Goal: Transaction & Acquisition: Book appointment/travel/reservation

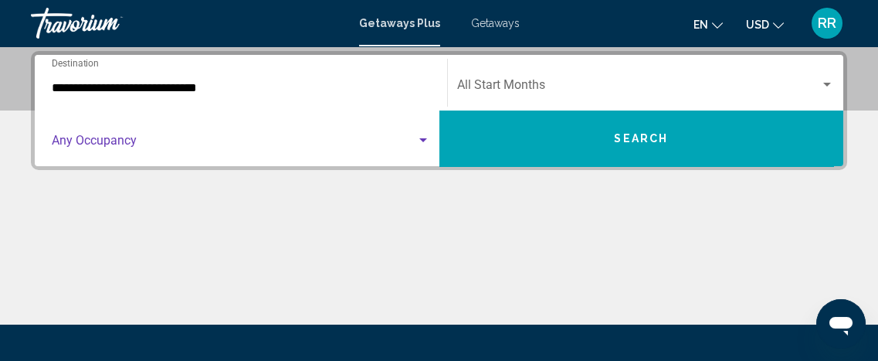
click at [107, 139] on span "Search widget" at bounding box center [234, 144] width 364 height 14
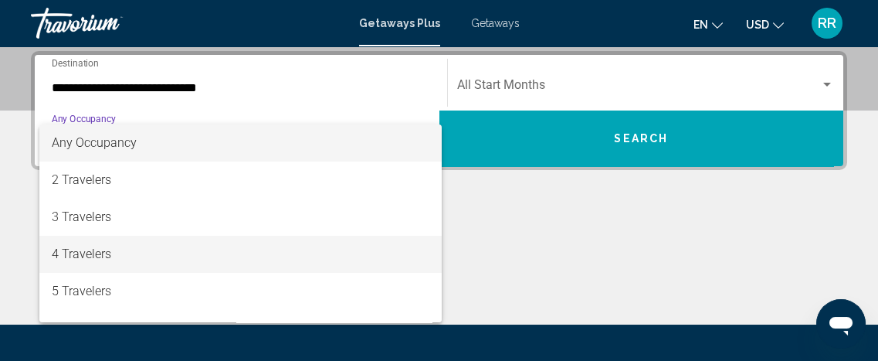
click at [73, 248] on span "4 Travelers" at bounding box center [241, 254] width 378 height 37
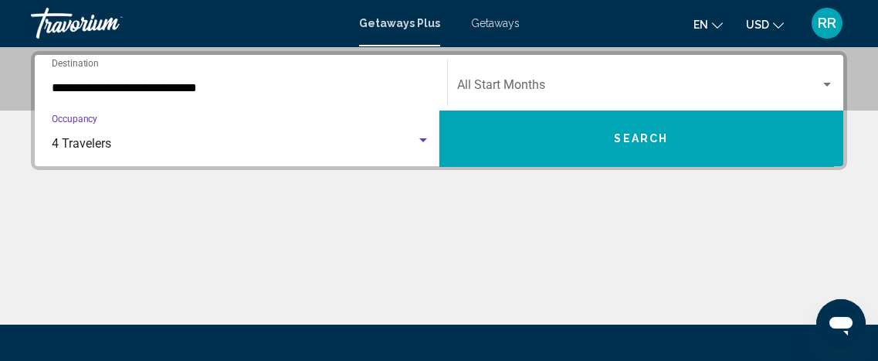
click at [535, 81] on span "Search widget" at bounding box center [639, 88] width 364 height 14
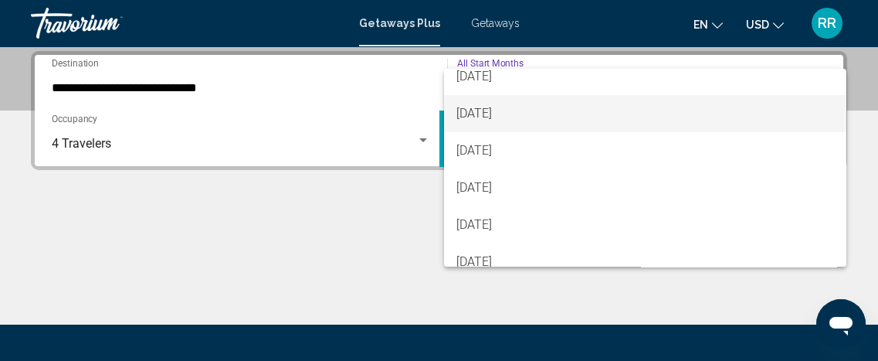
scroll to position [210, 0]
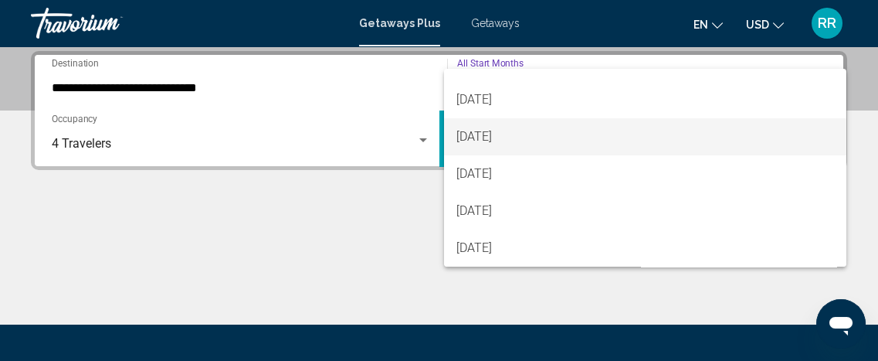
click at [471, 136] on span "[DATE]" at bounding box center [645, 136] width 378 height 37
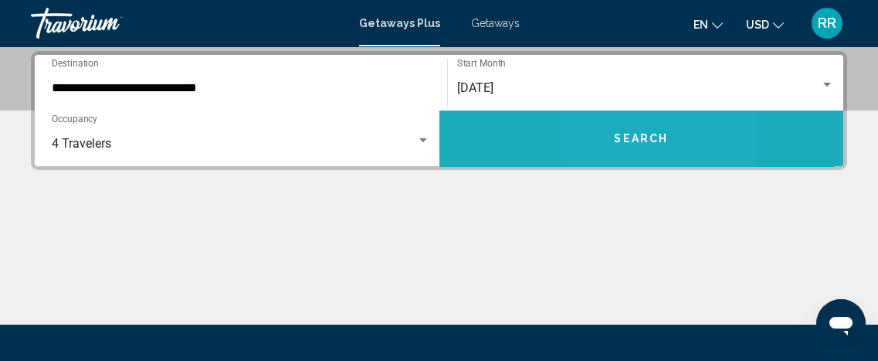
click at [605, 134] on button "Search" at bounding box center [641, 138] width 405 height 56
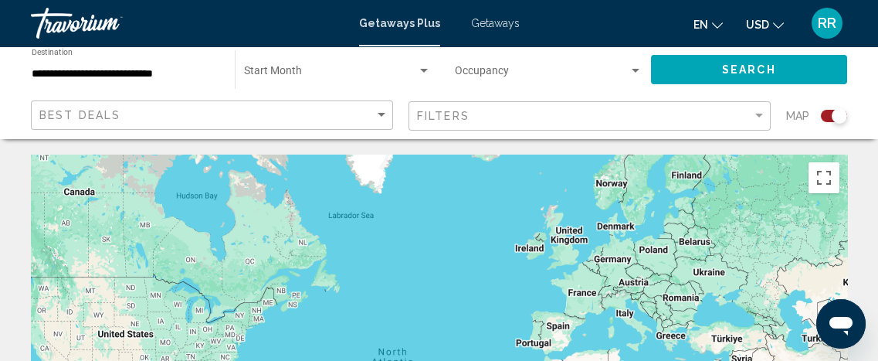
click at [490, 24] on span "Getaways" at bounding box center [495, 23] width 49 height 12
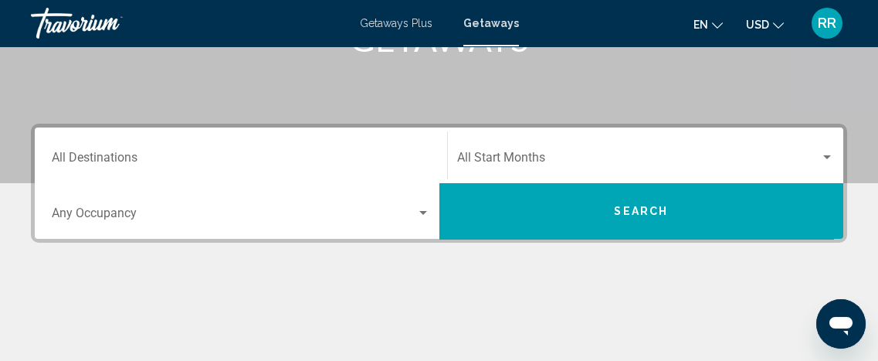
scroll to position [280, 0]
click at [93, 149] on div "Destination All Destinations" at bounding box center [241, 155] width 378 height 49
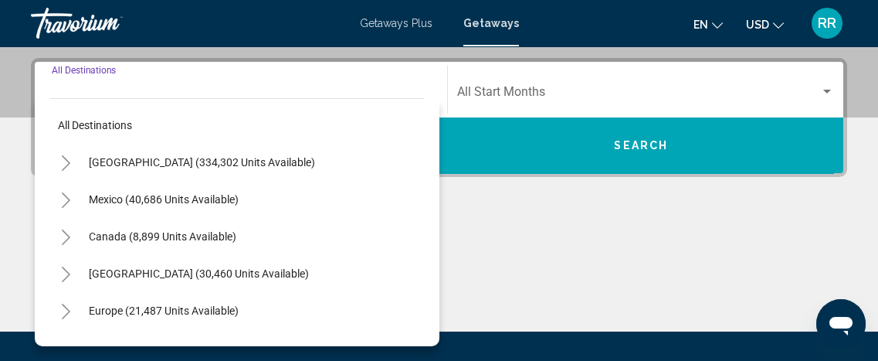
scroll to position [353, 0]
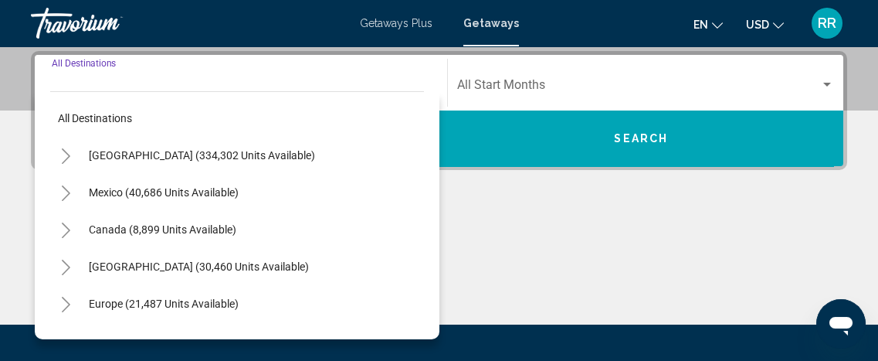
click at [67, 154] on icon "Toggle United States (334,302 units available)" at bounding box center [66, 155] width 8 height 15
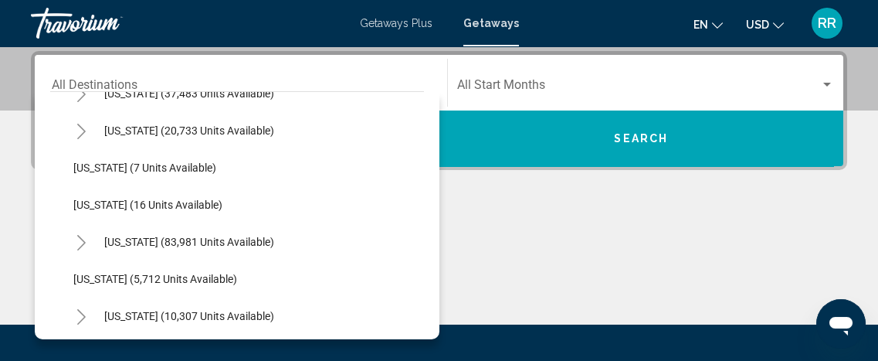
scroll to position [280, 0]
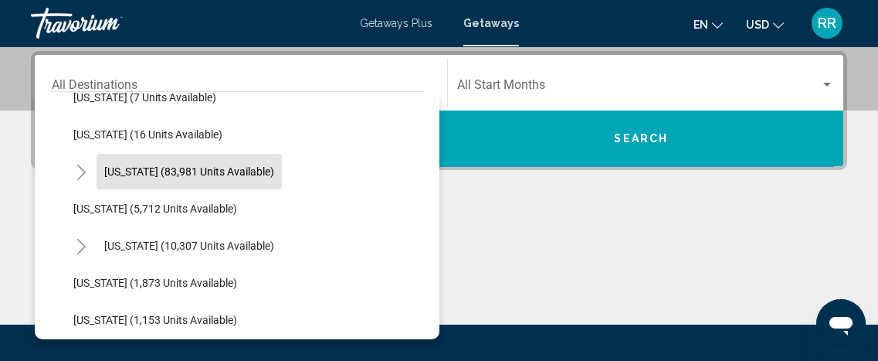
click at [117, 171] on span "[US_STATE] (83,981 units available)" at bounding box center [189, 171] width 170 height 12
type input "**********"
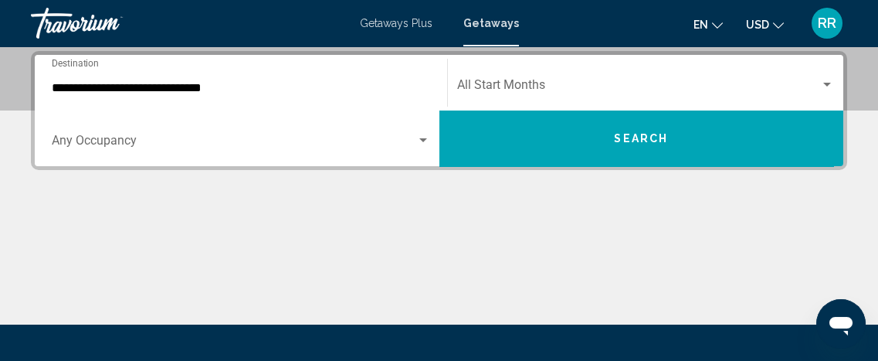
click at [120, 134] on div "Occupancy Any Occupancy" at bounding box center [241, 138] width 378 height 49
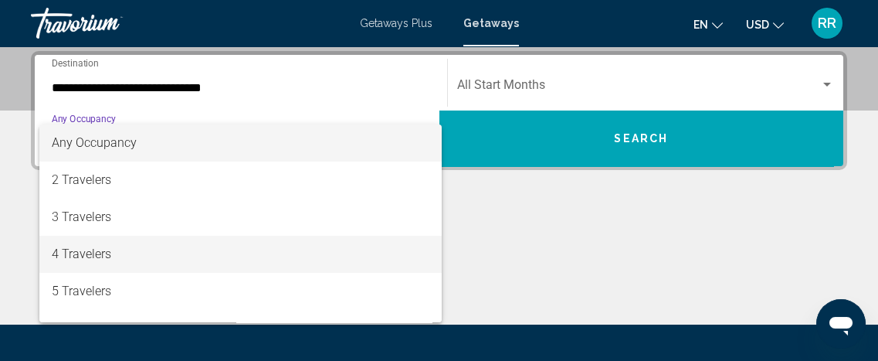
click at [63, 250] on span "4 Travelers" at bounding box center [241, 254] width 378 height 37
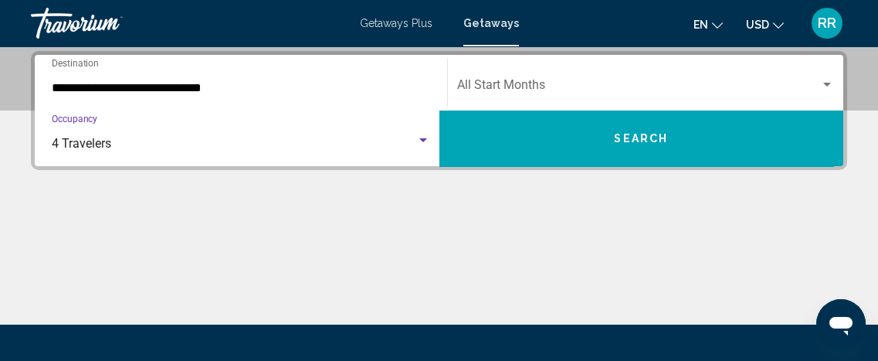
click at [519, 86] on span "Search widget" at bounding box center [639, 88] width 364 height 14
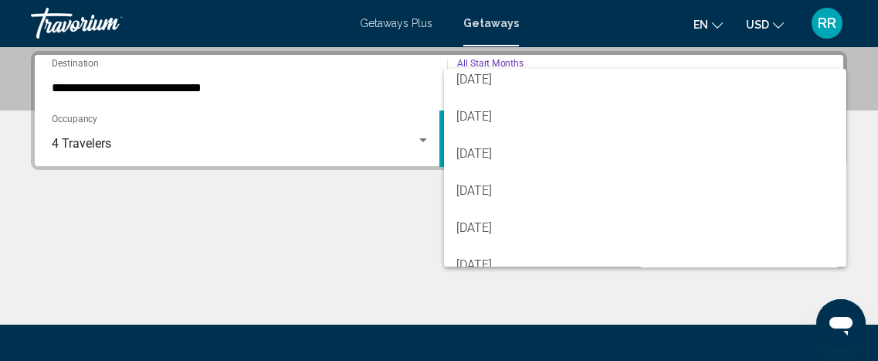
scroll to position [210, 0]
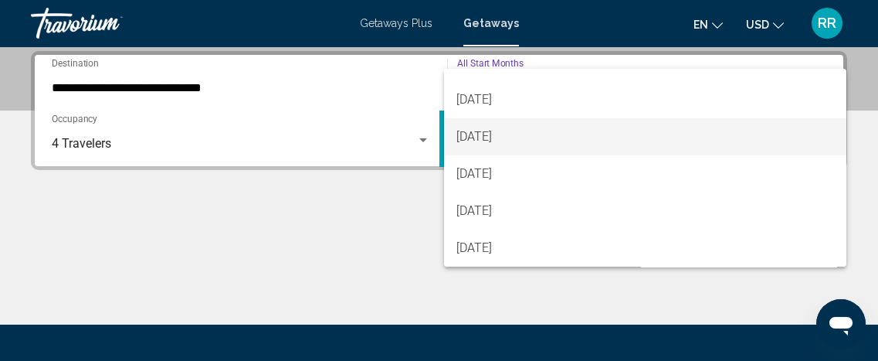
click at [489, 135] on span "[DATE]" at bounding box center [645, 136] width 378 height 37
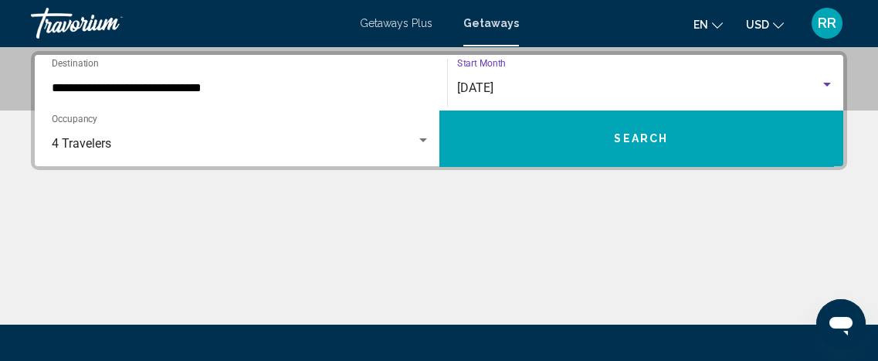
click at [530, 137] on button "Search" at bounding box center [641, 138] width 405 height 56
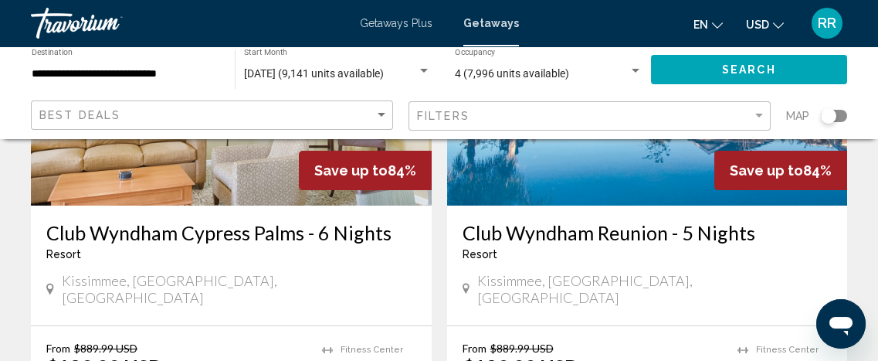
scroll to position [3299, 0]
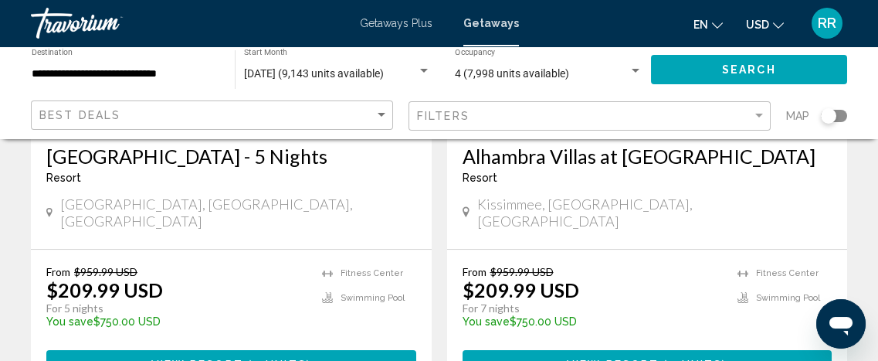
scroll to position [3228, 0]
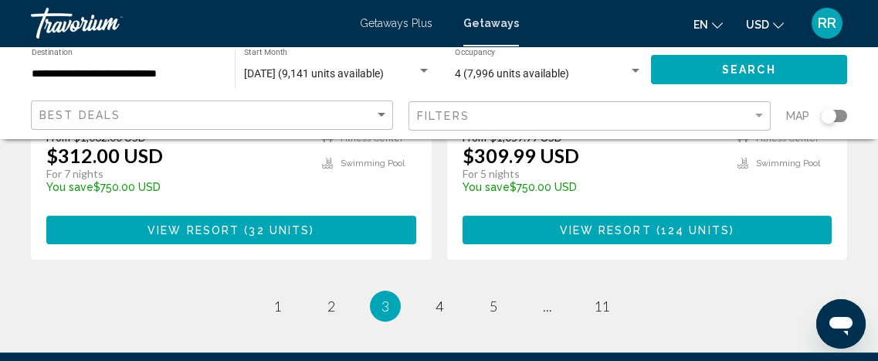
scroll to position [3299, 0]
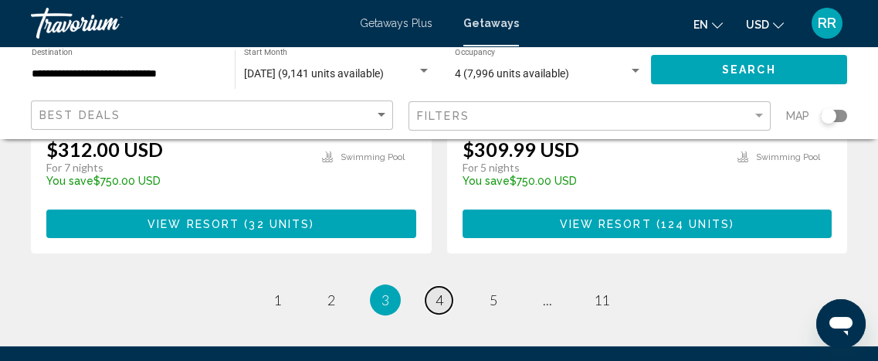
click at [440, 291] on span "4" at bounding box center [440, 299] width 8 height 17
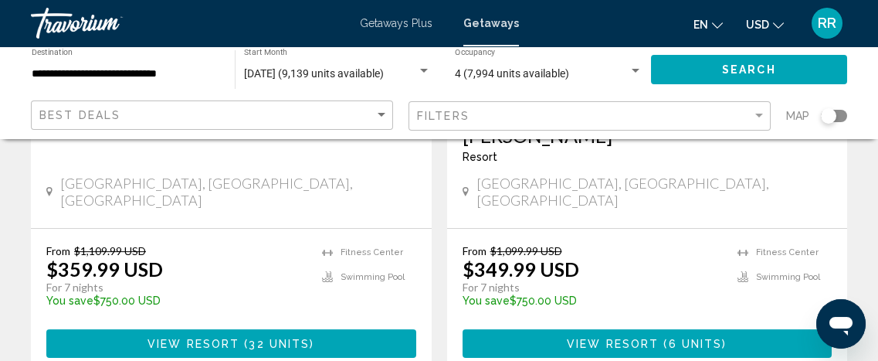
scroll to position [3228, 0]
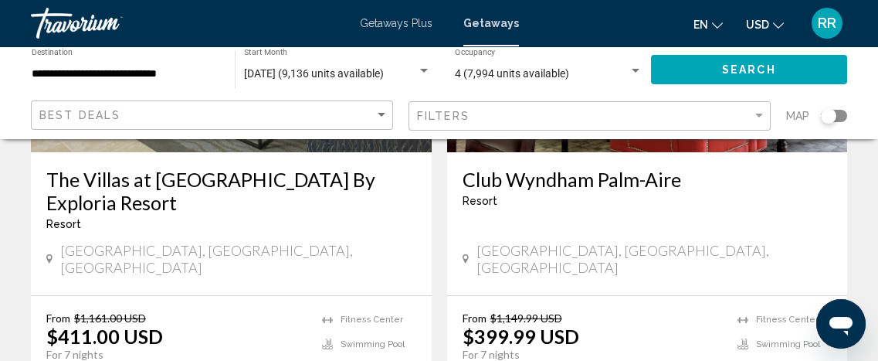
scroll to position [3228, 0]
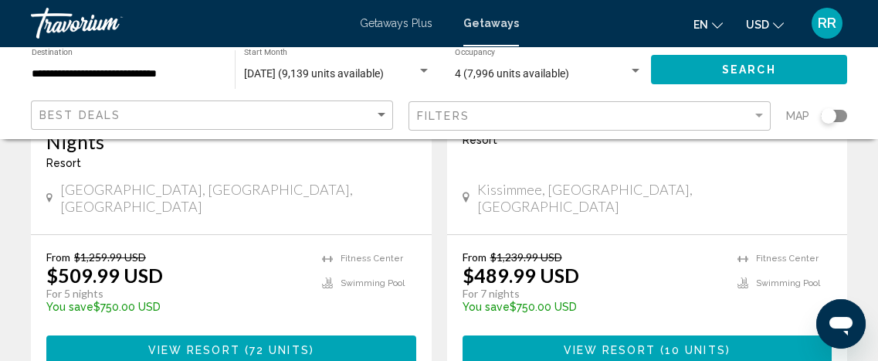
scroll to position [3228, 0]
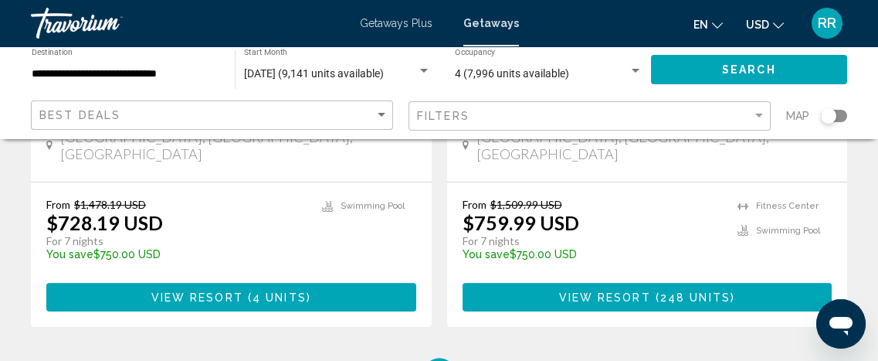
scroll to position [3299, 0]
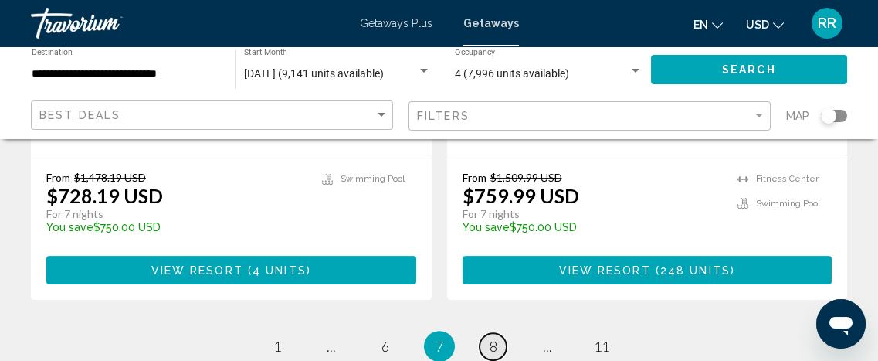
click at [493, 337] on span "8" at bounding box center [494, 345] width 8 height 17
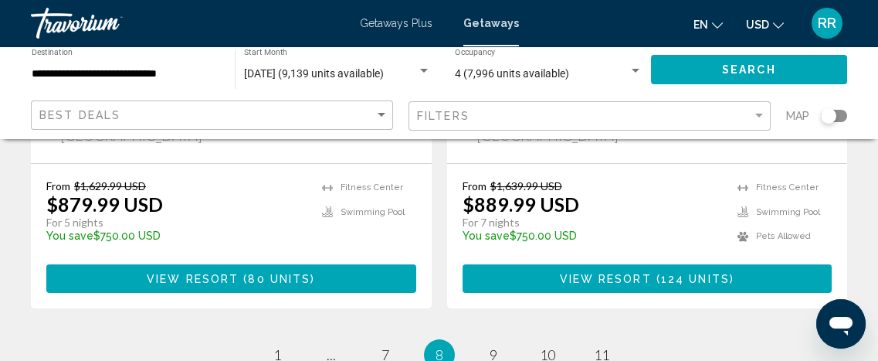
scroll to position [3228, 0]
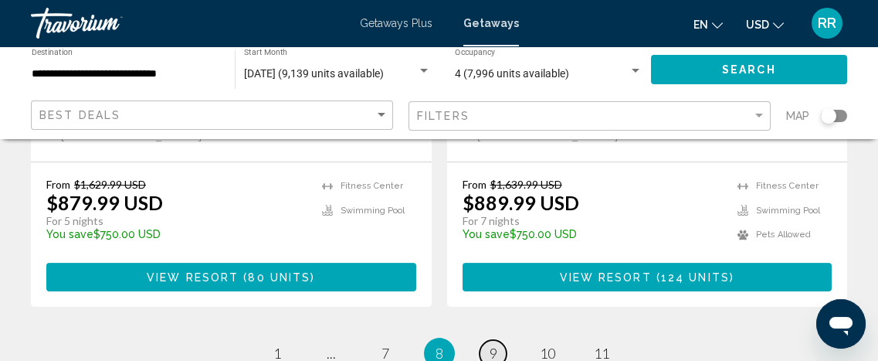
click at [490, 344] on span "9" at bounding box center [494, 352] width 8 height 17
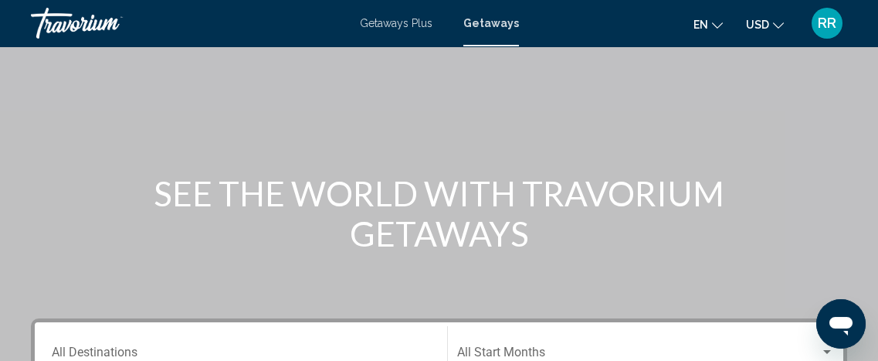
scroll to position [15, 0]
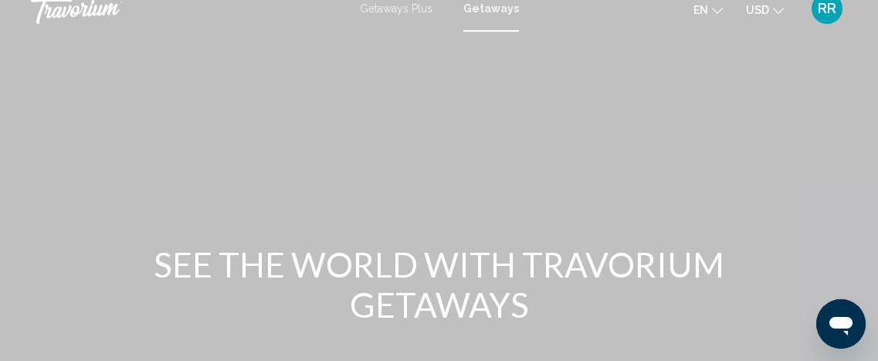
click at [478, 4] on span "Getaways" at bounding box center [491, 8] width 56 height 12
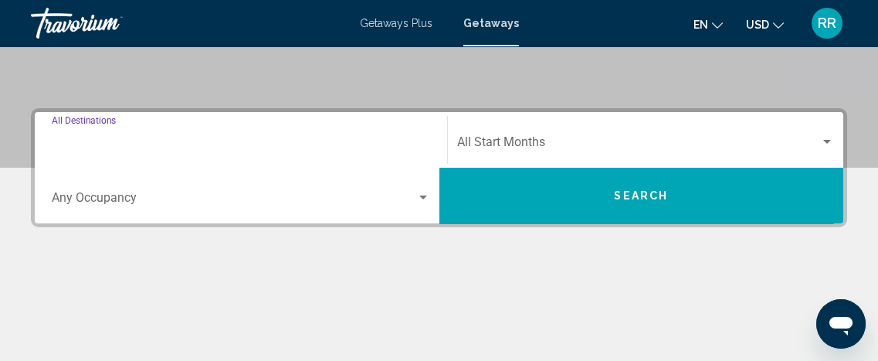
click at [107, 138] on input "Destination All Destinations" at bounding box center [241, 145] width 378 height 14
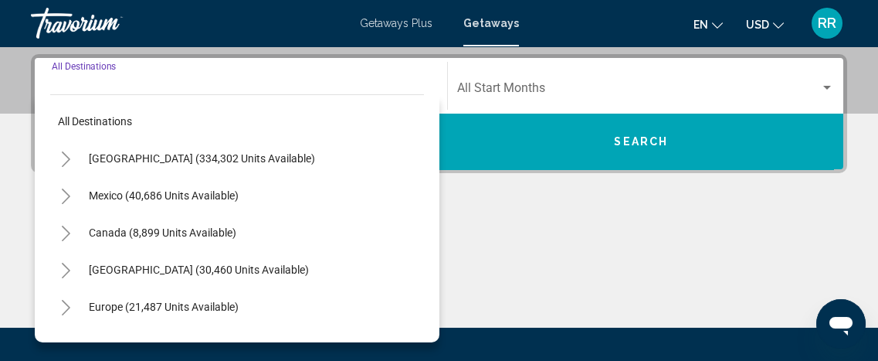
scroll to position [353, 0]
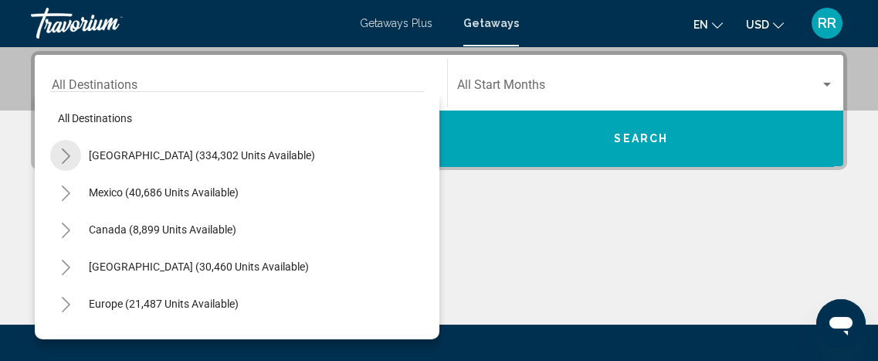
click at [64, 156] on icon "Toggle United States (334,302 units available)" at bounding box center [66, 155] width 12 height 15
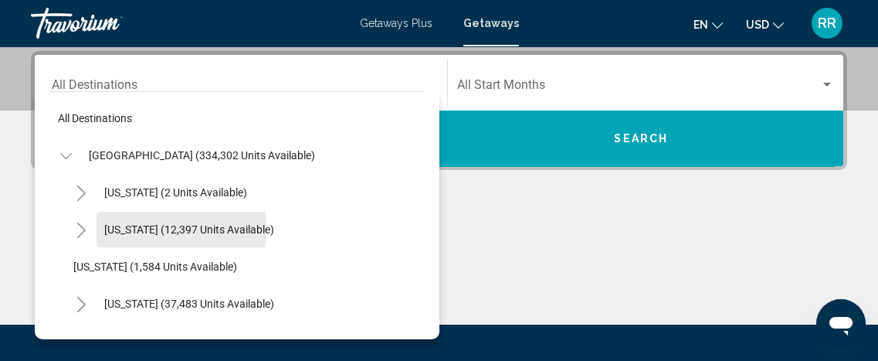
click at [114, 226] on span "[US_STATE] (12,397 units available)" at bounding box center [189, 229] width 170 height 12
type input "**********"
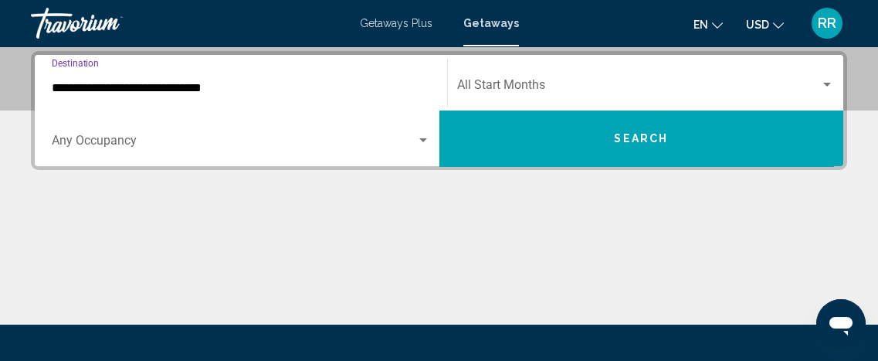
click at [91, 141] on span "Search widget" at bounding box center [234, 144] width 364 height 14
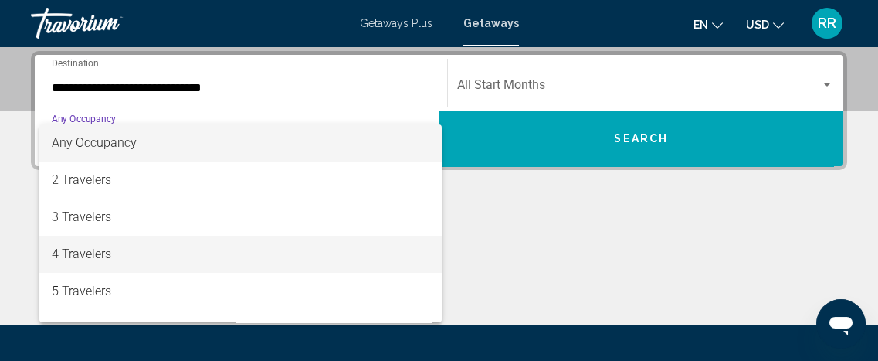
drag, startPoint x: 59, startPoint y: 256, endPoint x: 91, endPoint y: 242, distance: 34.6
click at [59, 255] on span "4 Travelers" at bounding box center [241, 254] width 378 height 37
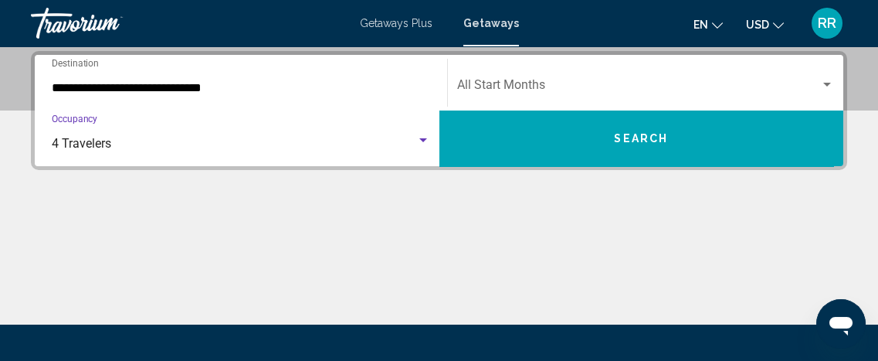
click at [511, 77] on div "Start Month All Start Months" at bounding box center [646, 83] width 378 height 49
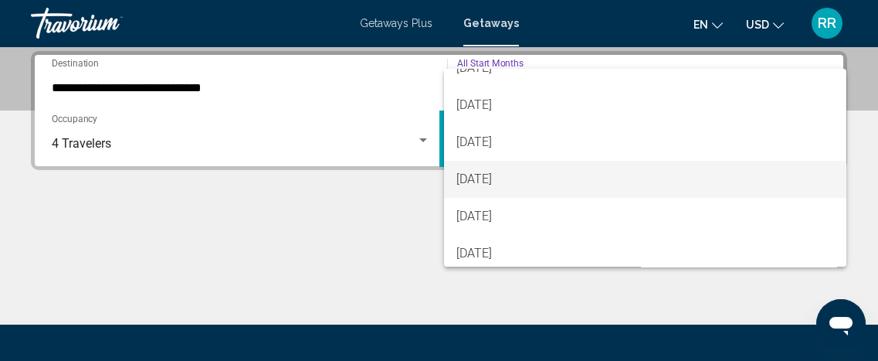
scroll to position [210, 0]
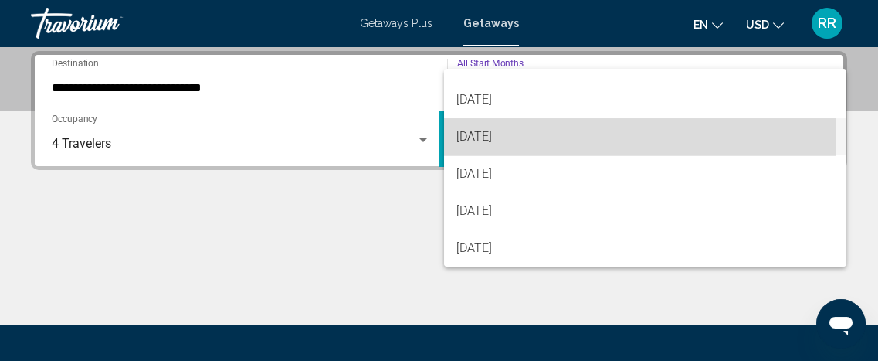
click at [474, 136] on span "[DATE]" at bounding box center [645, 136] width 378 height 37
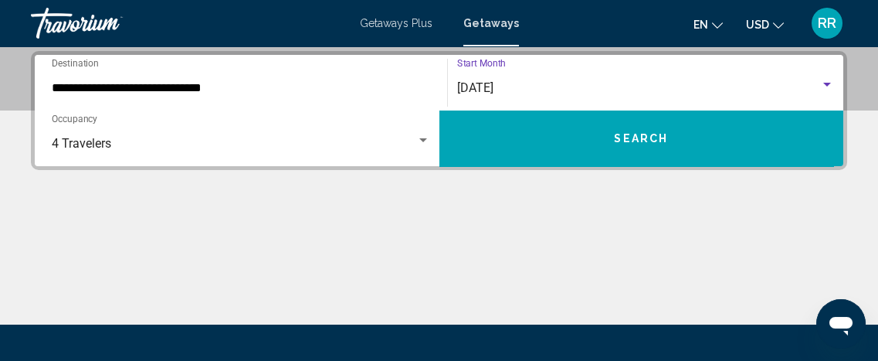
click at [535, 135] on button "Search" at bounding box center [641, 138] width 405 height 56
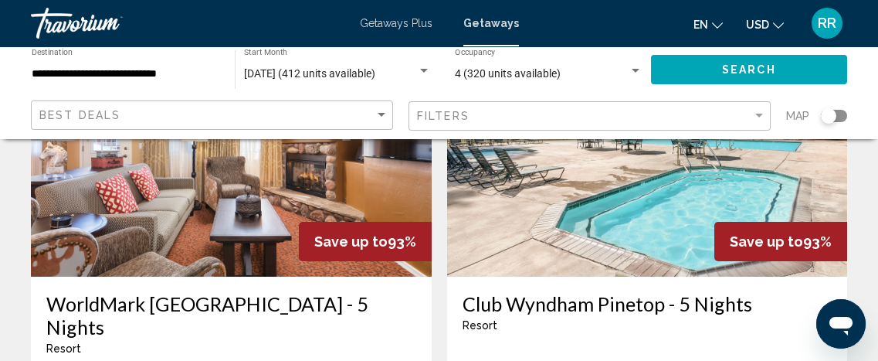
scroll to position [2330, 0]
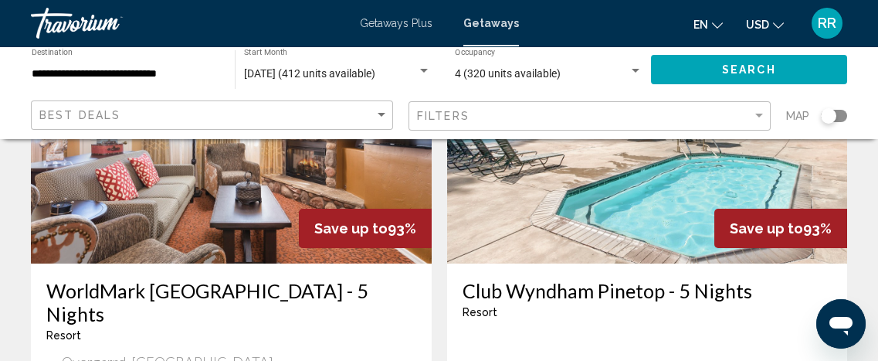
click at [598, 187] on img "Main content" at bounding box center [647, 139] width 401 height 247
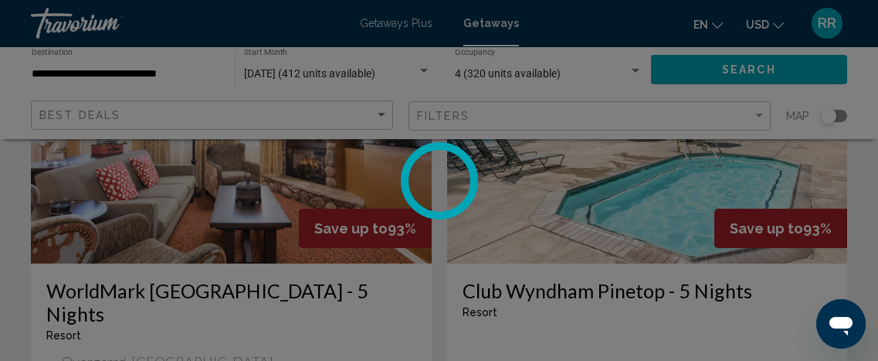
scroll to position [232, 0]
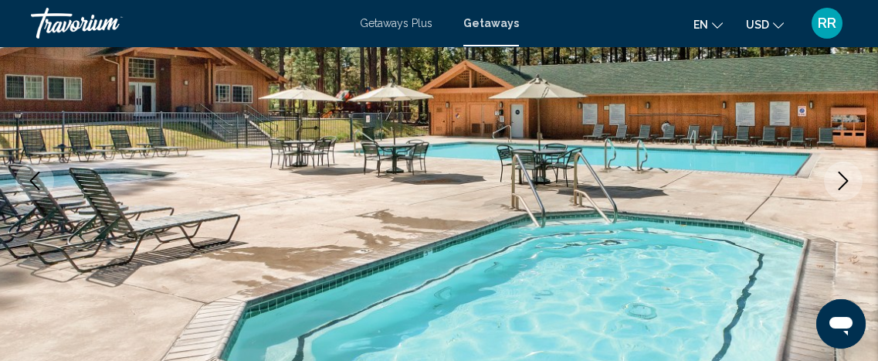
click at [847, 181] on icon "Next image" at bounding box center [844, 180] width 10 height 19
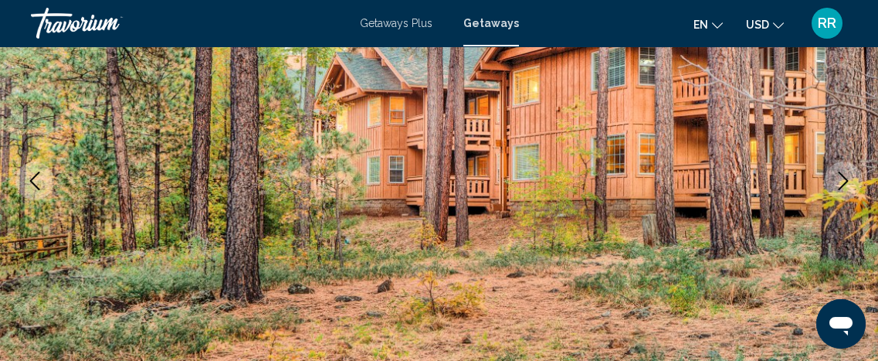
click at [847, 181] on icon "Next image" at bounding box center [844, 180] width 10 height 19
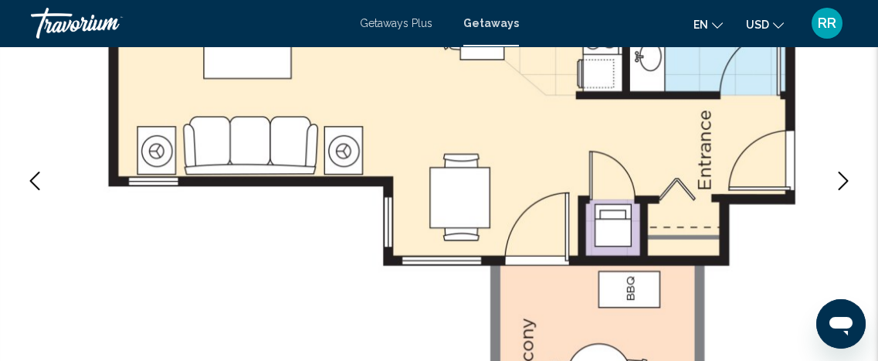
click at [846, 181] on icon "Next image" at bounding box center [844, 180] width 10 height 19
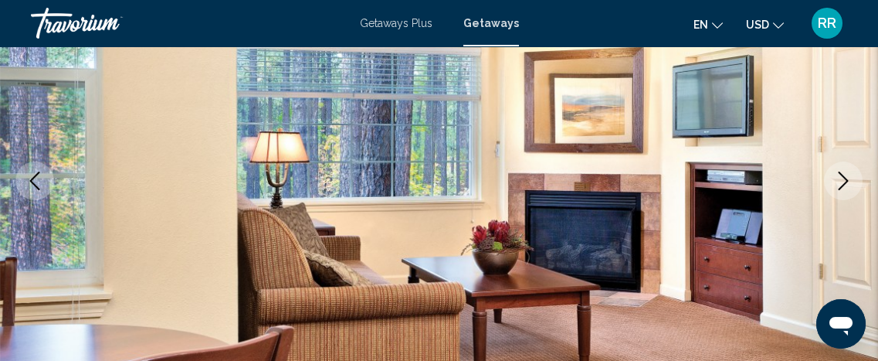
click at [846, 183] on icon "Next image" at bounding box center [843, 180] width 19 height 19
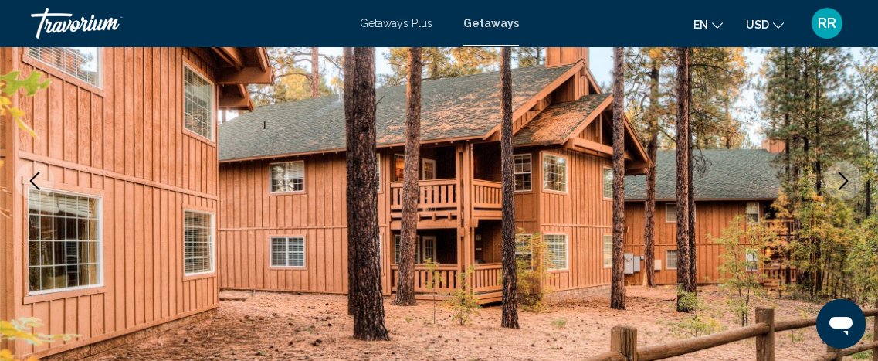
click at [846, 183] on icon "Next image" at bounding box center [843, 180] width 19 height 19
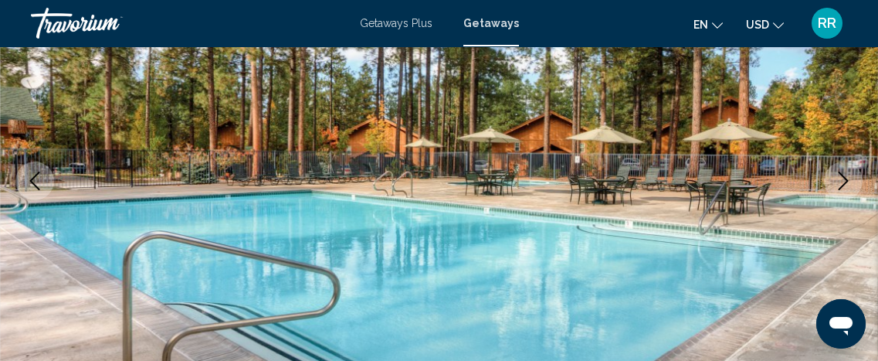
click at [847, 183] on icon "Next image" at bounding box center [843, 180] width 19 height 19
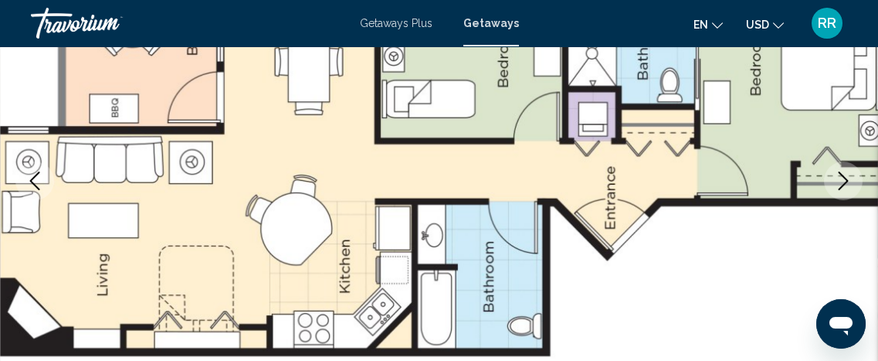
click at [848, 181] on icon "Next image" at bounding box center [843, 180] width 19 height 19
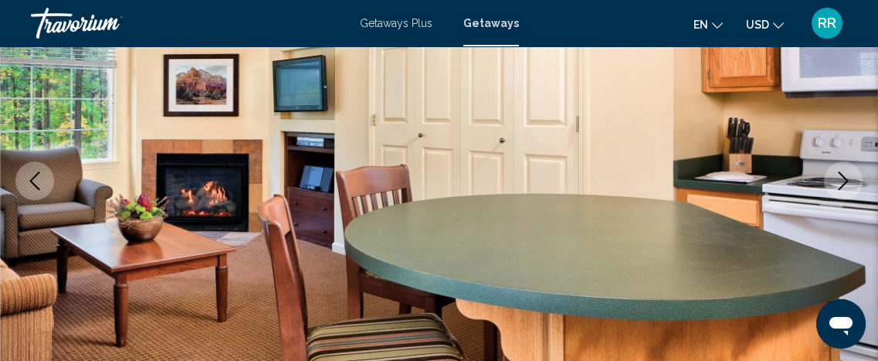
click at [850, 178] on icon "Next image" at bounding box center [843, 180] width 19 height 19
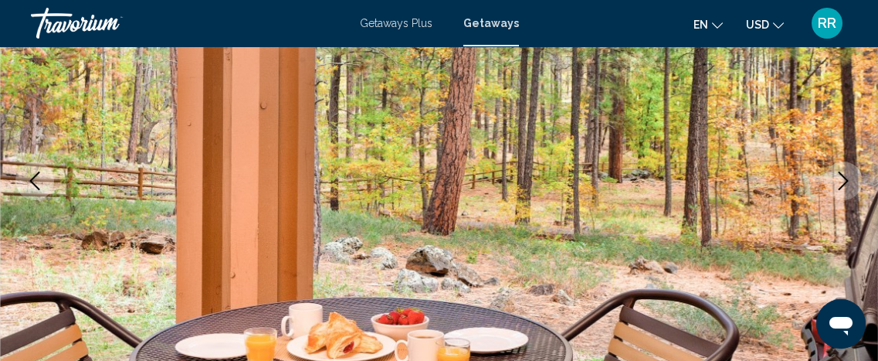
click at [850, 178] on icon "Next image" at bounding box center [843, 180] width 19 height 19
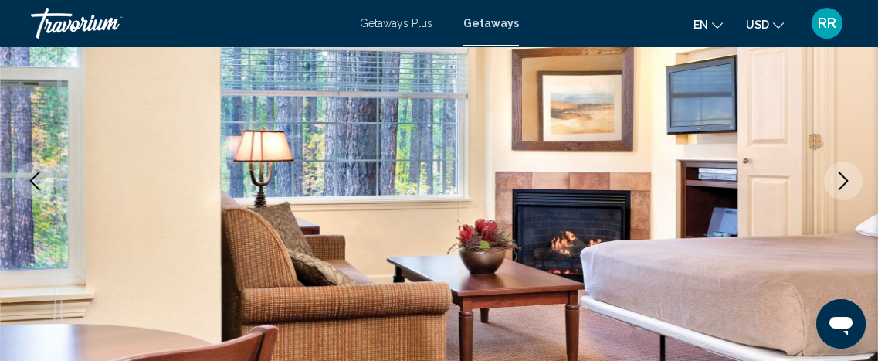
click at [850, 178] on icon "Next image" at bounding box center [843, 180] width 19 height 19
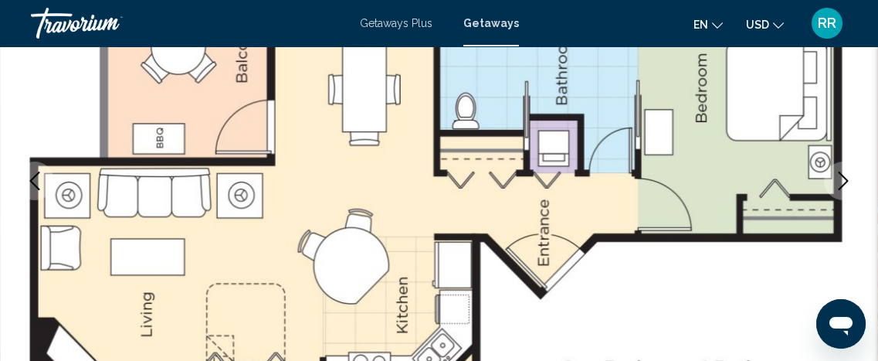
click at [850, 178] on icon "Next image" at bounding box center [843, 180] width 19 height 19
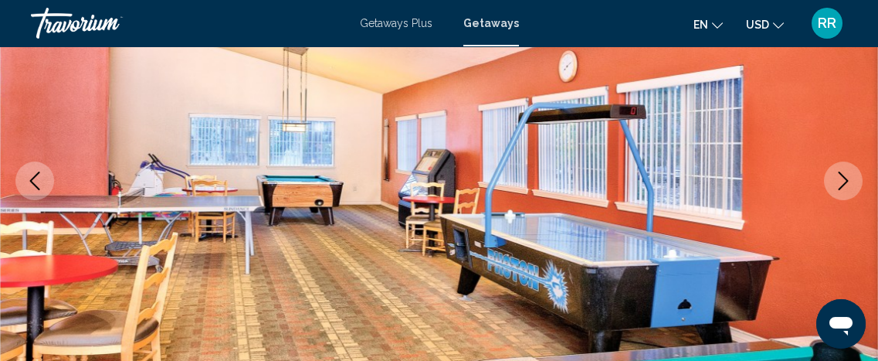
click at [848, 178] on icon "Next image" at bounding box center [843, 180] width 19 height 19
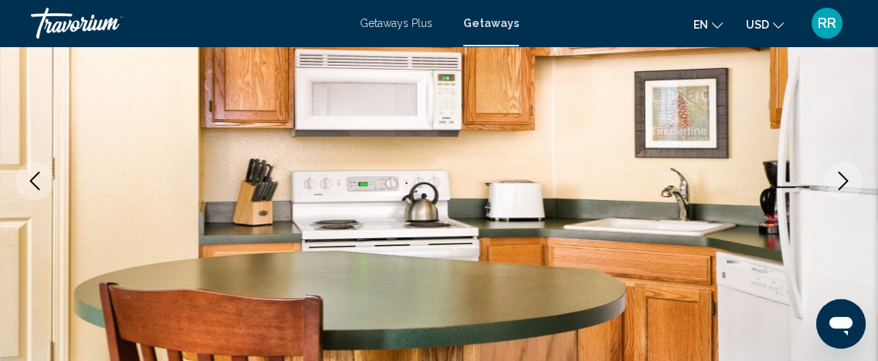
click at [848, 178] on icon "Next image" at bounding box center [843, 180] width 19 height 19
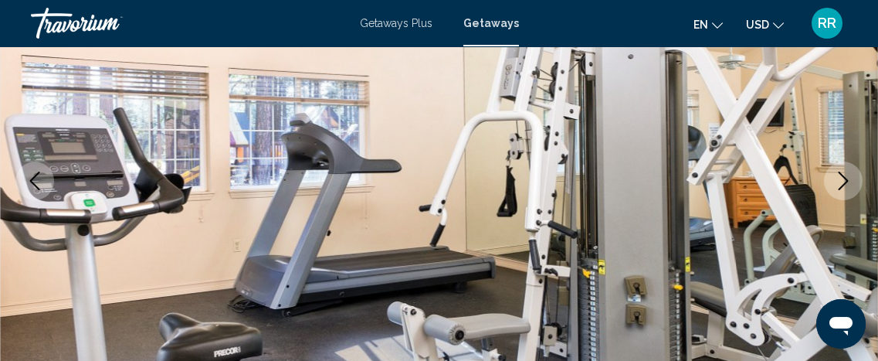
click at [848, 178] on icon "Next image" at bounding box center [843, 180] width 19 height 19
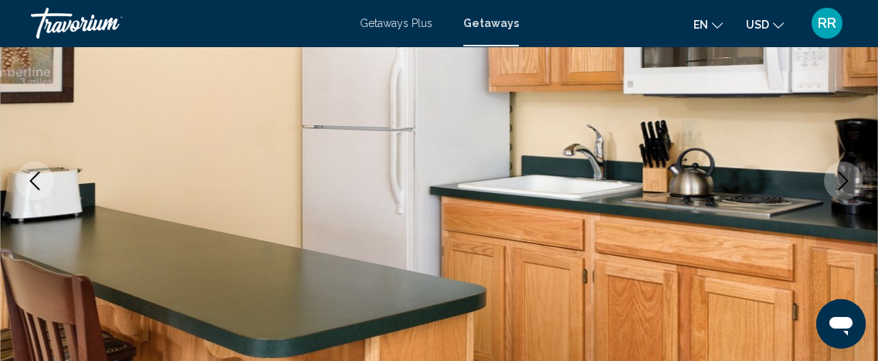
click at [848, 178] on icon "Next image" at bounding box center [843, 180] width 19 height 19
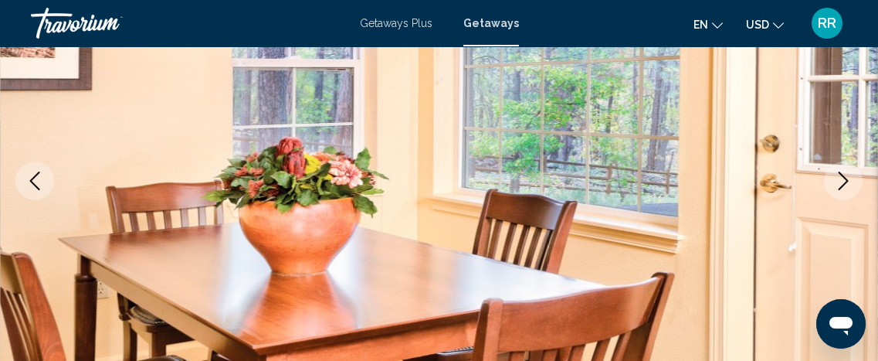
click at [848, 178] on icon "Next image" at bounding box center [843, 180] width 19 height 19
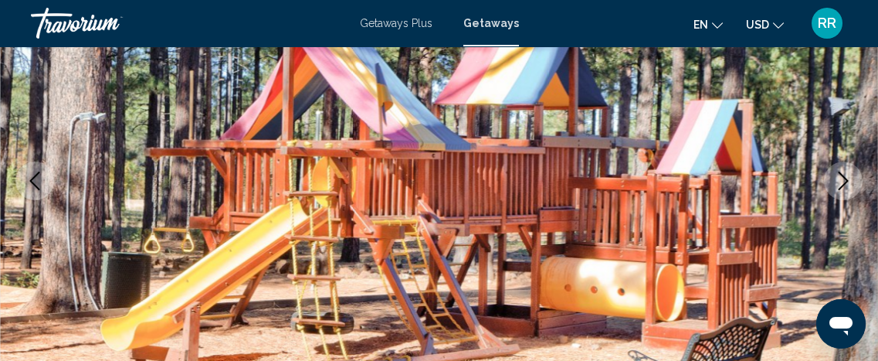
click at [847, 177] on icon "Next image" at bounding box center [843, 180] width 19 height 19
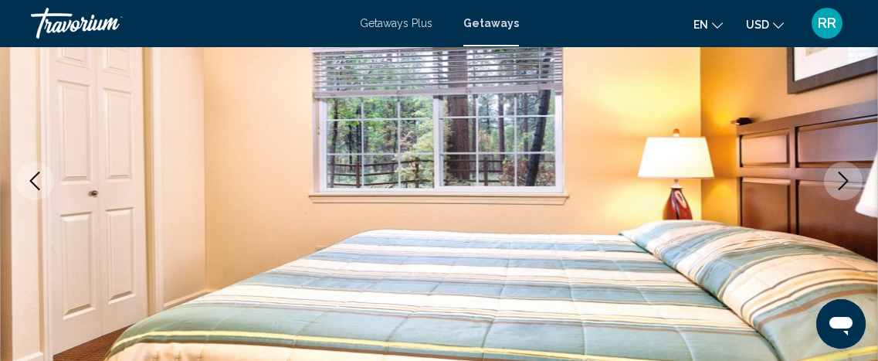
click at [847, 177] on icon "Next image" at bounding box center [843, 180] width 19 height 19
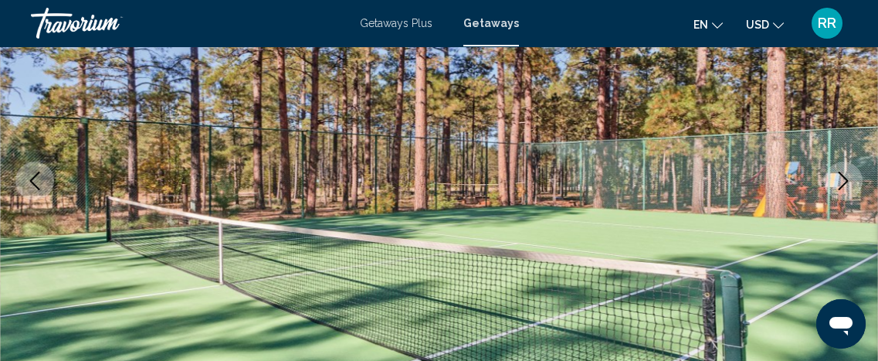
click at [847, 177] on icon "Next image" at bounding box center [843, 180] width 19 height 19
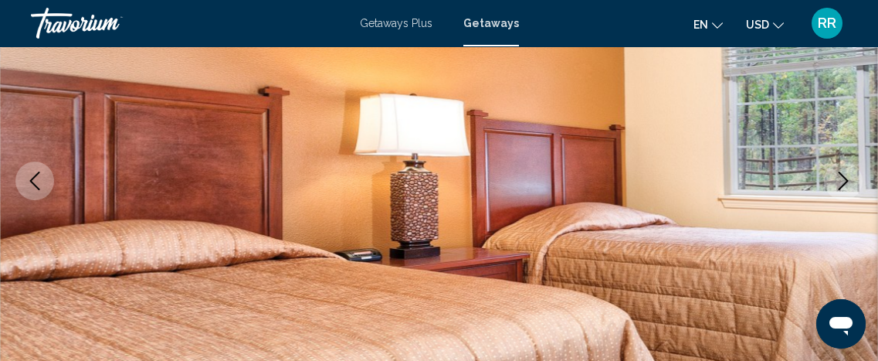
click at [847, 177] on icon "Next image" at bounding box center [843, 180] width 19 height 19
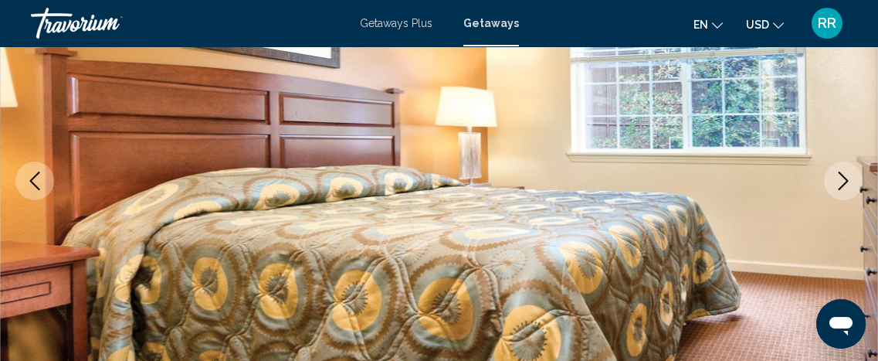
click at [847, 177] on icon "Next image" at bounding box center [843, 180] width 19 height 19
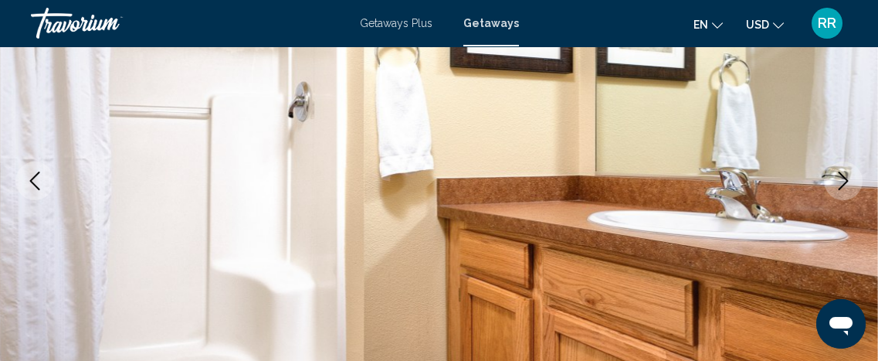
click at [847, 177] on icon "Next image" at bounding box center [843, 180] width 19 height 19
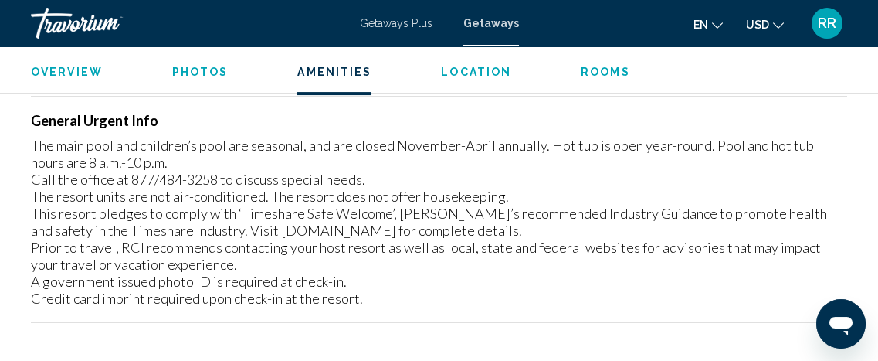
scroll to position [2383, 0]
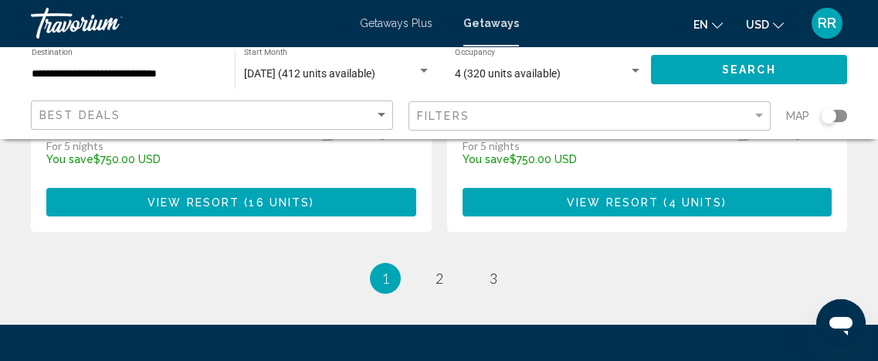
scroll to position [3113, 0]
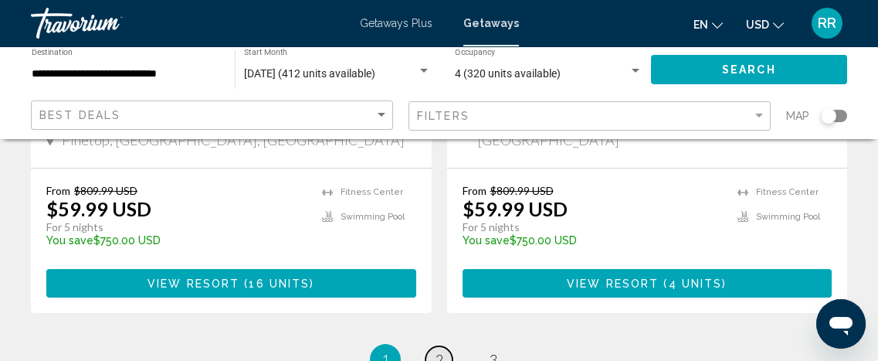
click at [444, 346] on link "page 2" at bounding box center [438, 359] width 27 height 27
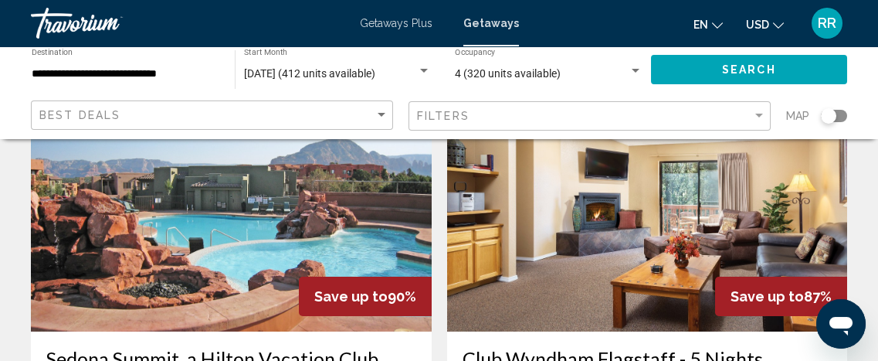
scroll to position [632, 0]
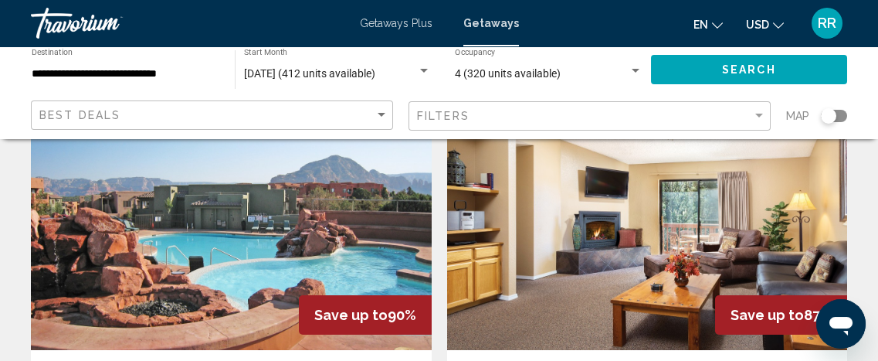
click at [252, 242] on img "Main content" at bounding box center [231, 226] width 401 height 247
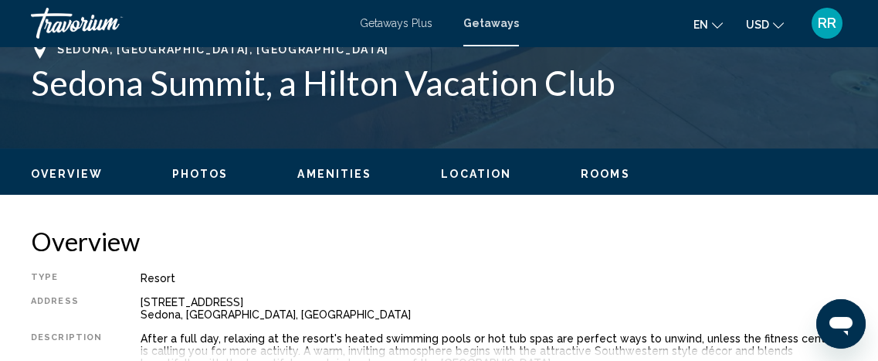
scroll to position [232, 0]
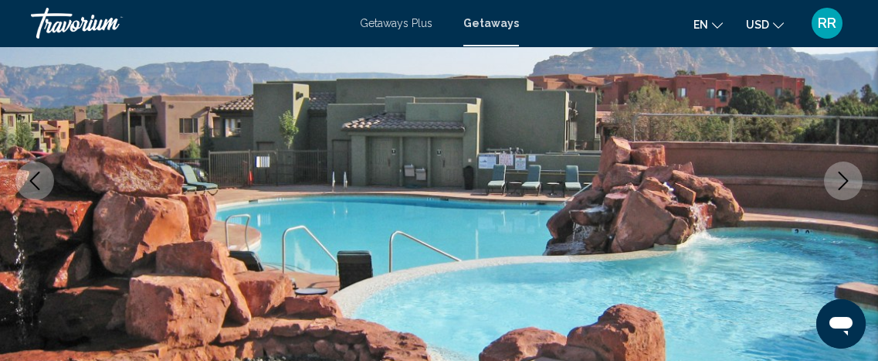
click at [832, 182] on button "Next image" at bounding box center [843, 180] width 39 height 39
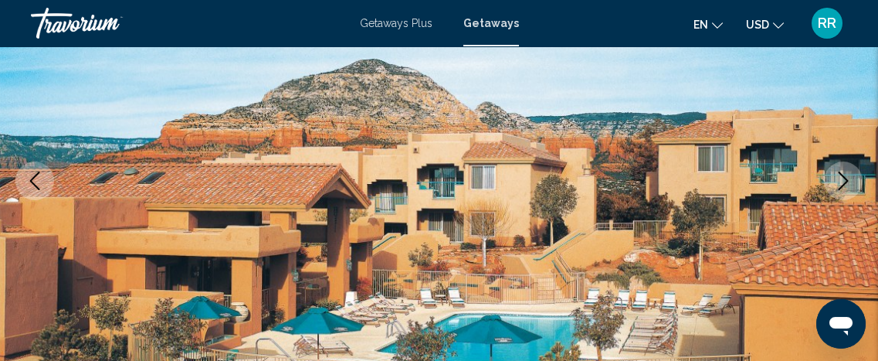
click at [836, 182] on icon "Next image" at bounding box center [843, 180] width 19 height 19
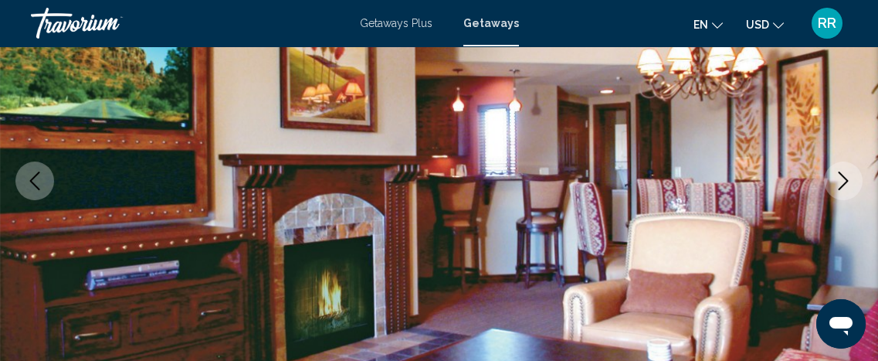
click at [836, 182] on icon "Next image" at bounding box center [843, 180] width 19 height 19
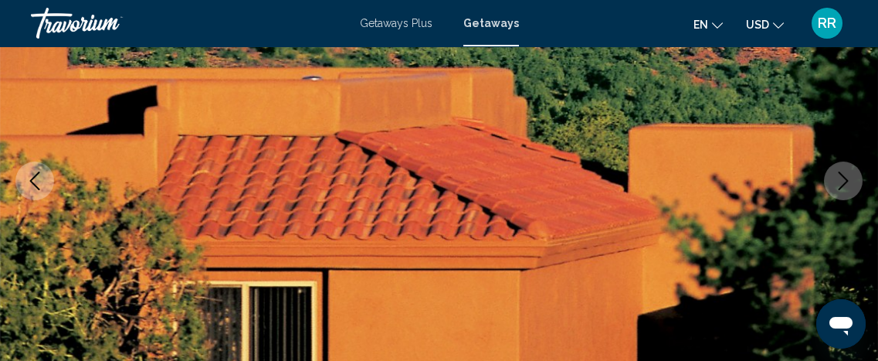
click at [836, 182] on icon "Next image" at bounding box center [843, 180] width 19 height 19
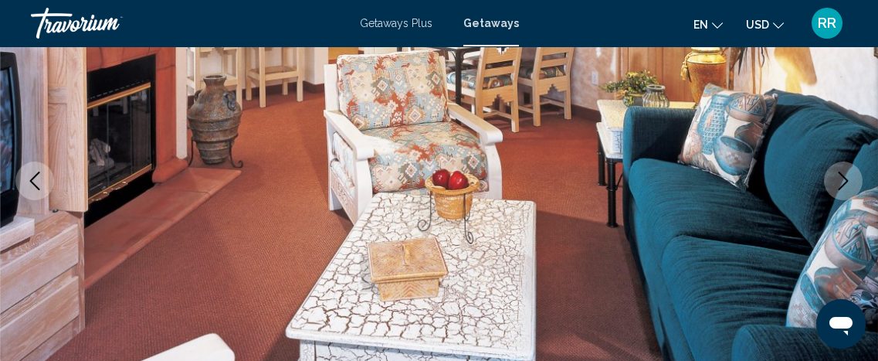
click at [836, 182] on icon "Next image" at bounding box center [843, 180] width 19 height 19
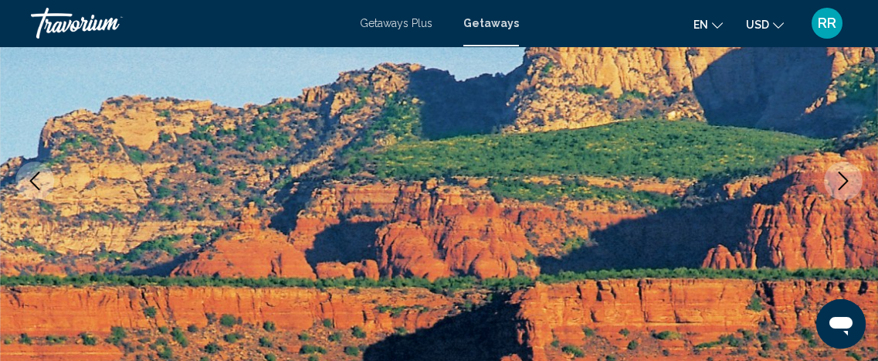
click at [836, 182] on icon "Next image" at bounding box center [843, 180] width 19 height 19
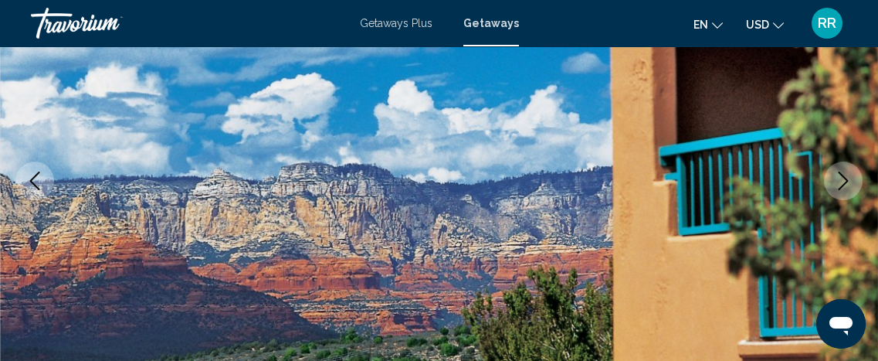
click at [836, 182] on icon "Next image" at bounding box center [843, 180] width 19 height 19
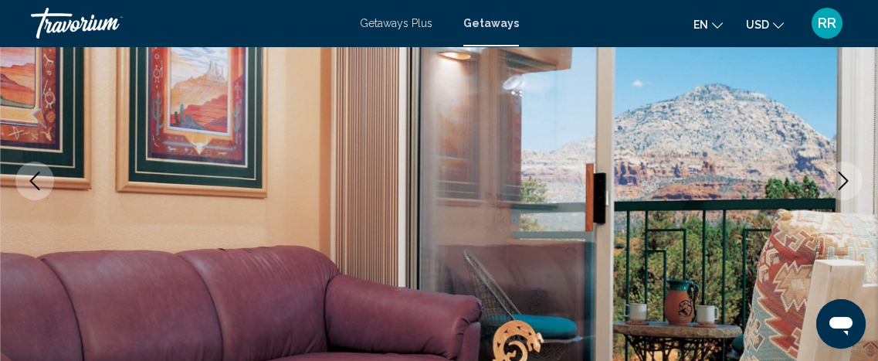
click at [836, 182] on icon "Next image" at bounding box center [843, 180] width 19 height 19
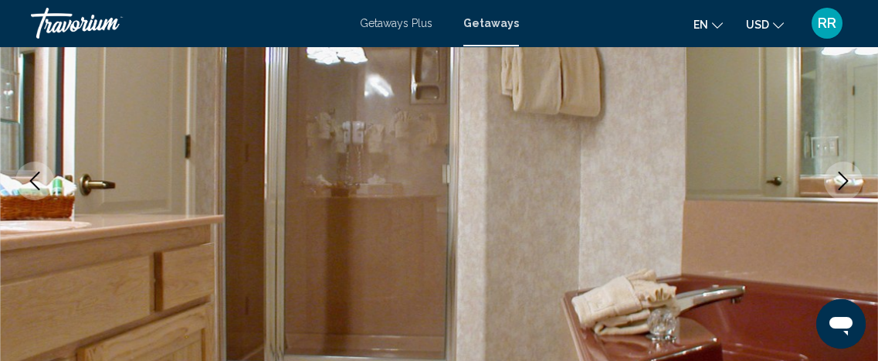
click at [836, 182] on icon "Next image" at bounding box center [843, 180] width 19 height 19
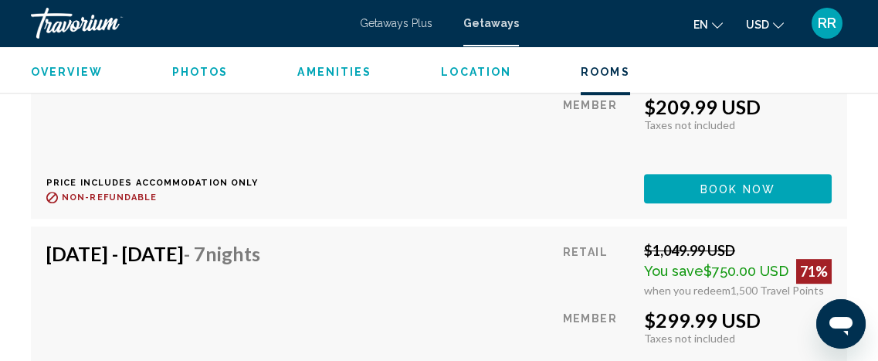
scroll to position [4728, 0]
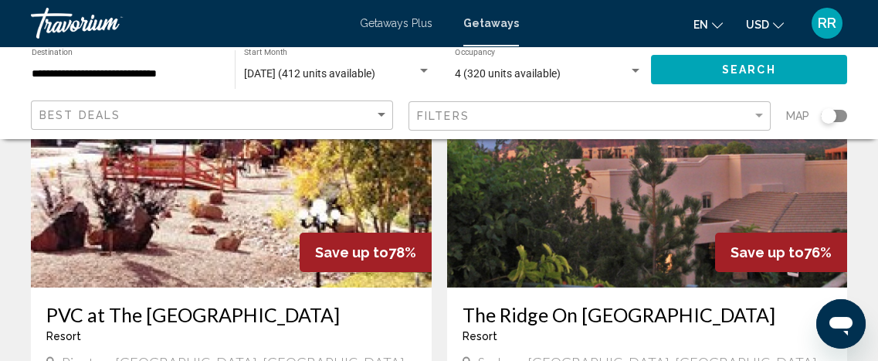
scroll to position [2316, 0]
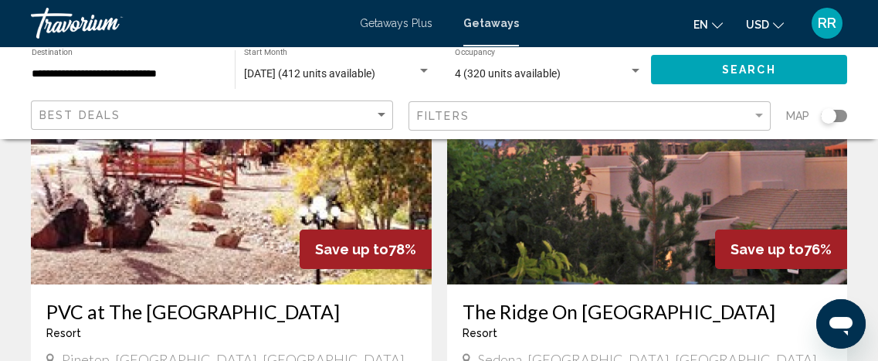
click at [601, 182] on img "Main content" at bounding box center [647, 160] width 401 height 247
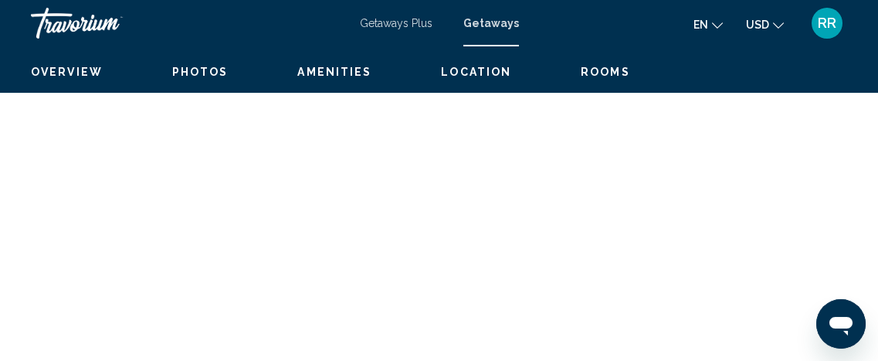
scroll to position [232, 0]
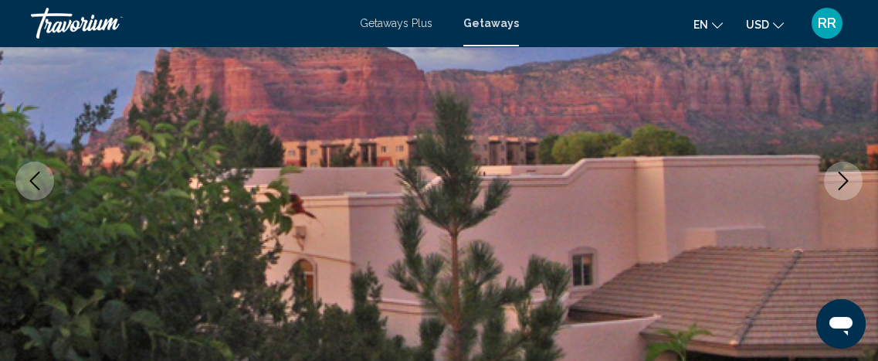
click at [839, 178] on icon "Next image" at bounding box center [843, 180] width 19 height 19
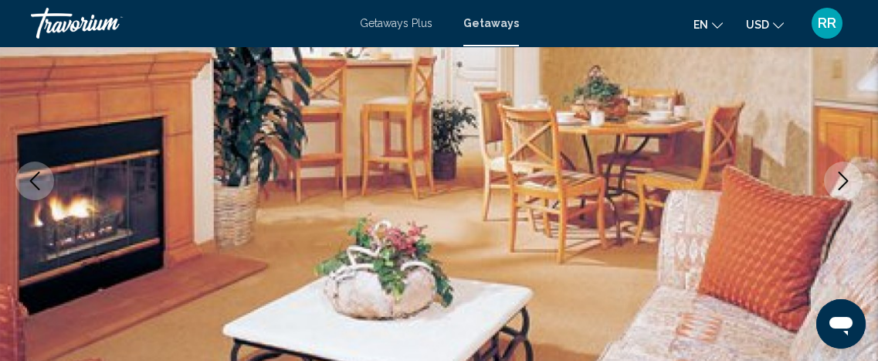
click at [839, 178] on icon "Next image" at bounding box center [843, 180] width 19 height 19
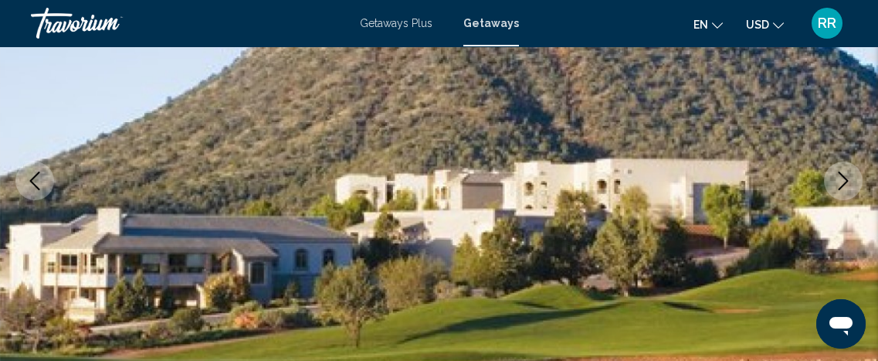
click at [839, 181] on icon "Next image" at bounding box center [843, 180] width 19 height 19
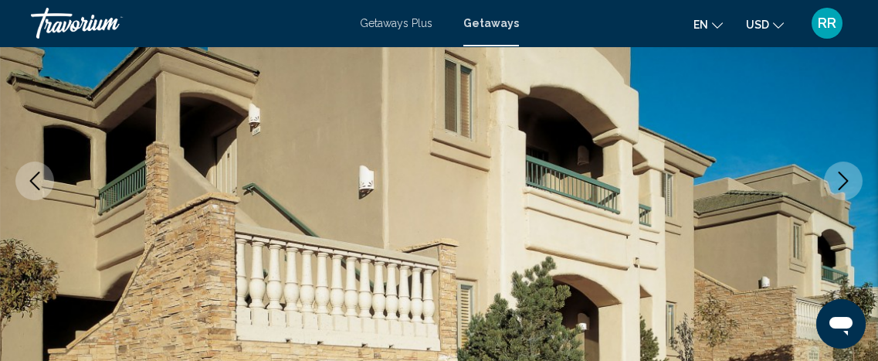
click at [839, 181] on icon "Next image" at bounding box center [843, 180] width 19 height 19
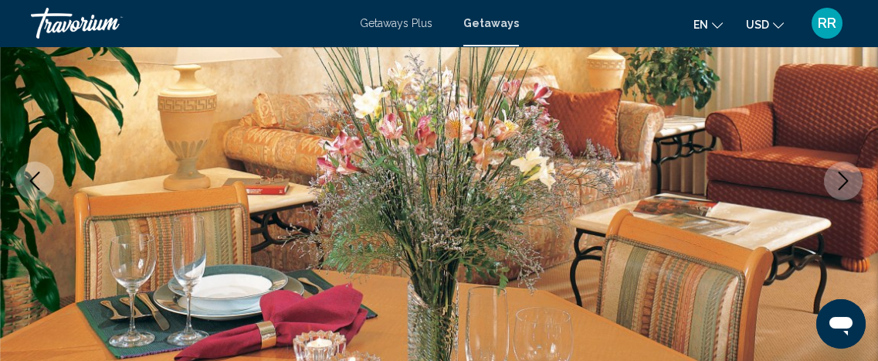
click at [839, 181] on icon "Next image" at bounding box center [843, 180] width 19 height 19
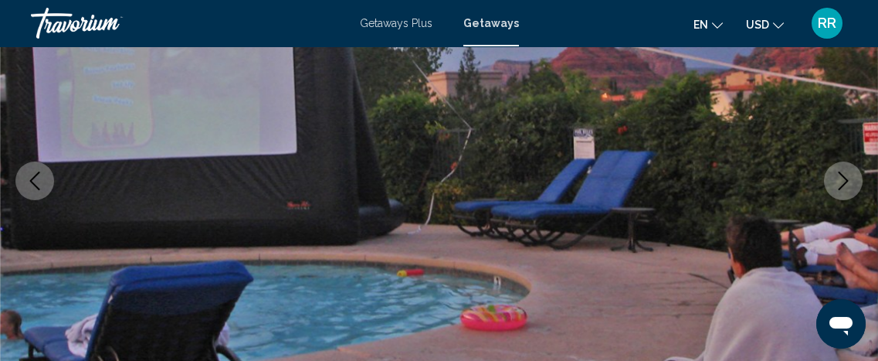
click at [839, 181] on icon "Next image" at bounding box center [843, 180] width 19 height 19
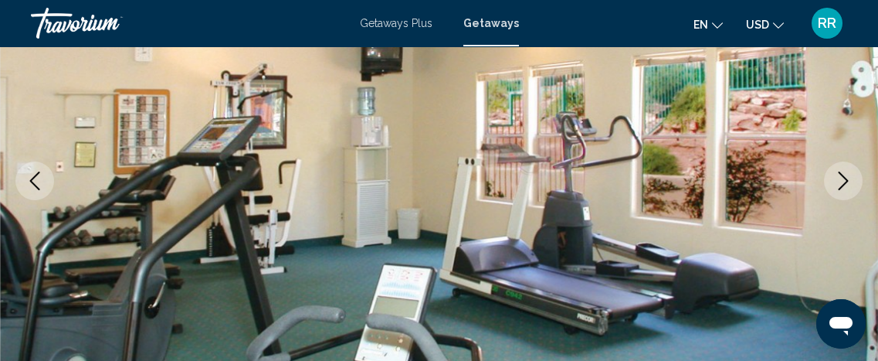
click at [839, 181] on icon "Next image" at bounding box center [843, 180] width 19 height 19
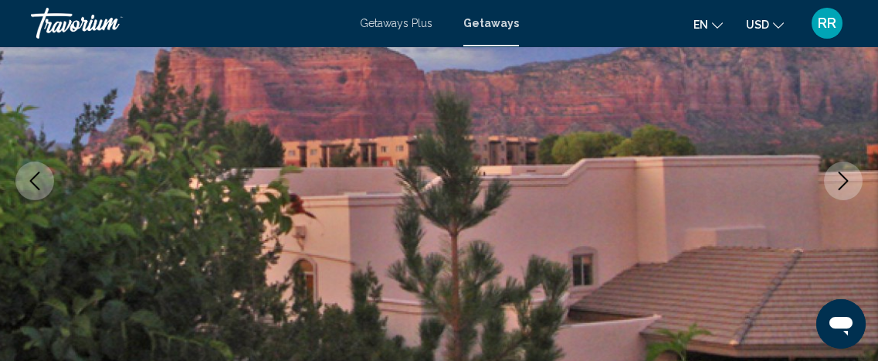
click at [839, 181] on icon "Next image" at bounding box center [843, 180] width 19 height 19
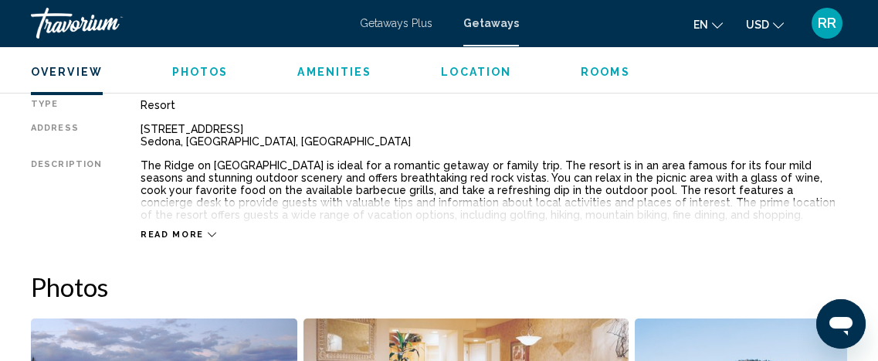
scroll to position [794, 0]
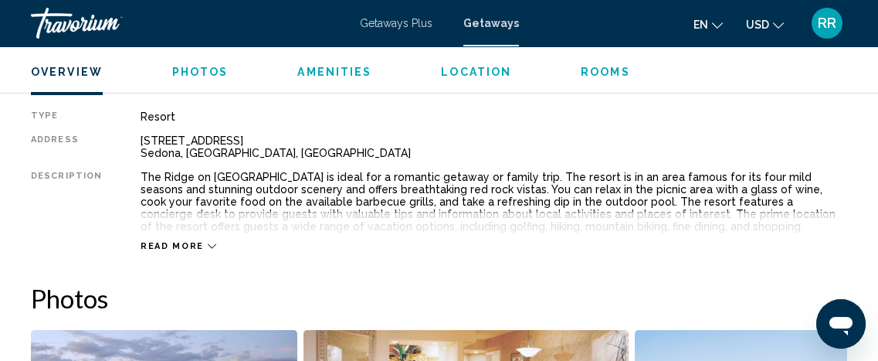
click at [208, 244] on icon "Main content" at bounding box center [212, 246] width 8 height 8
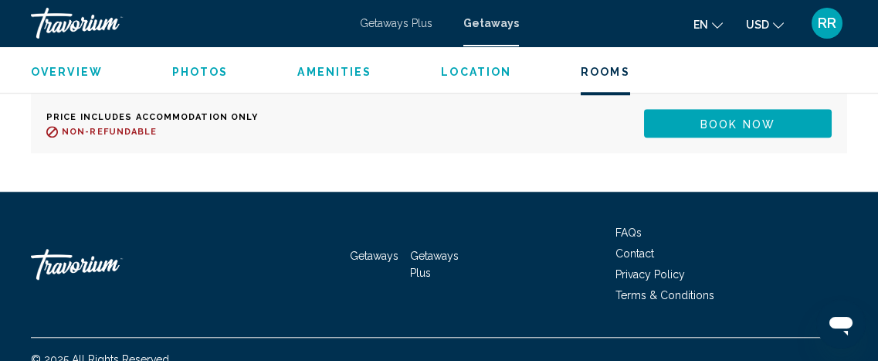
scroll to position [7393, 0]
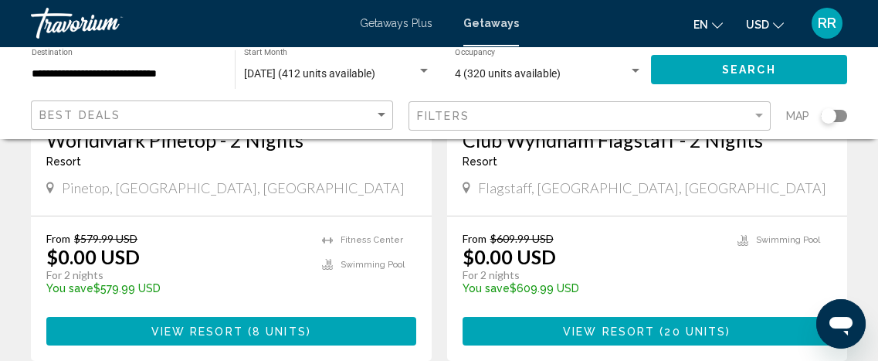
scroll to position [363, 0]
